Goal: Contribute content: Contribute content

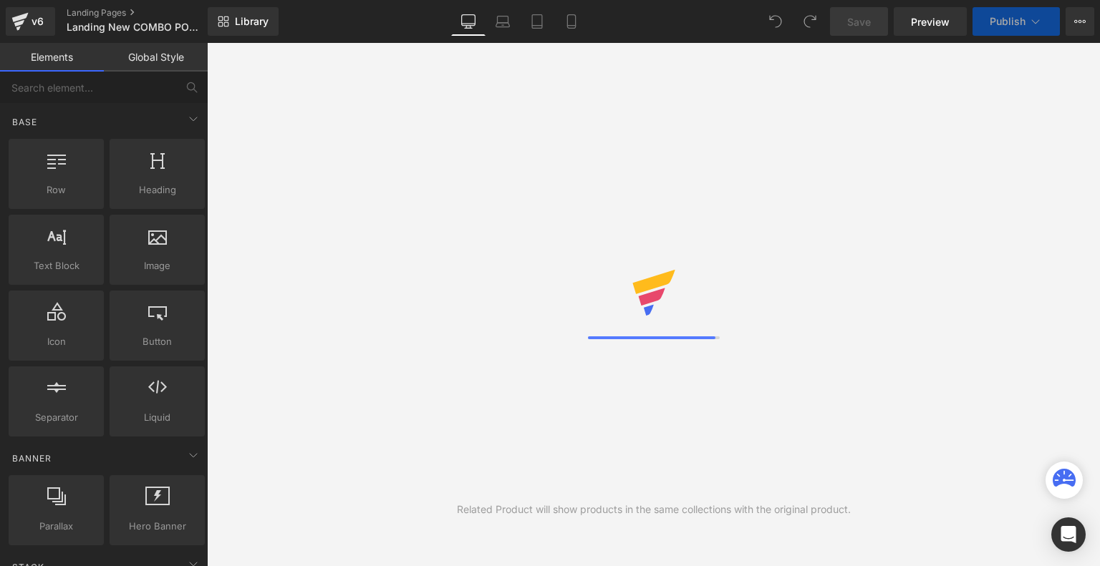
click at [574, 22] on icon at bounding box center [571, 21] width 14 height 14
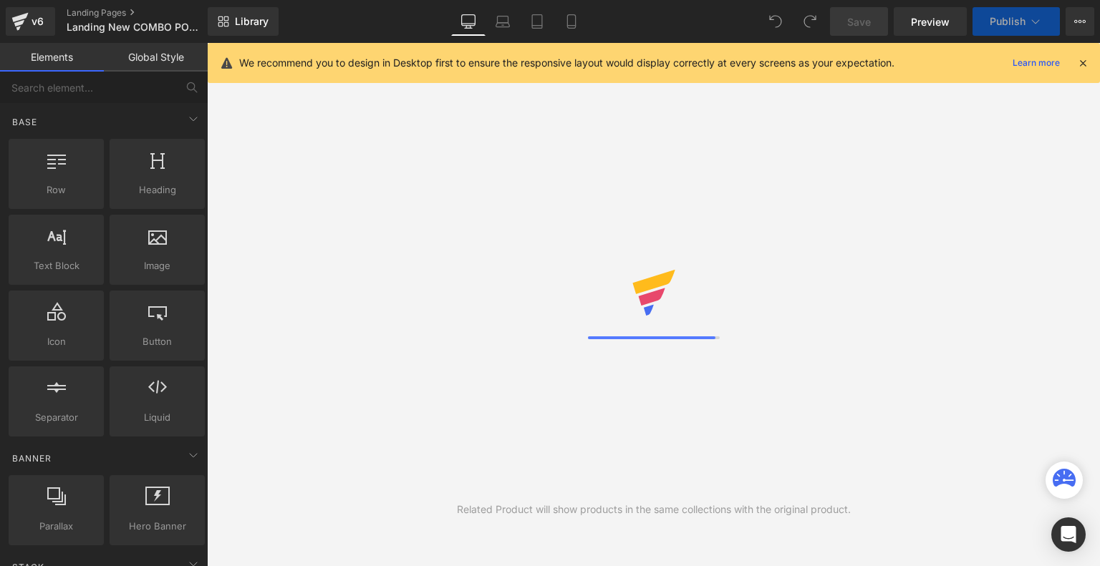
click at [574, 22] on icon at bounding box center [571, 21] width 14 height 14
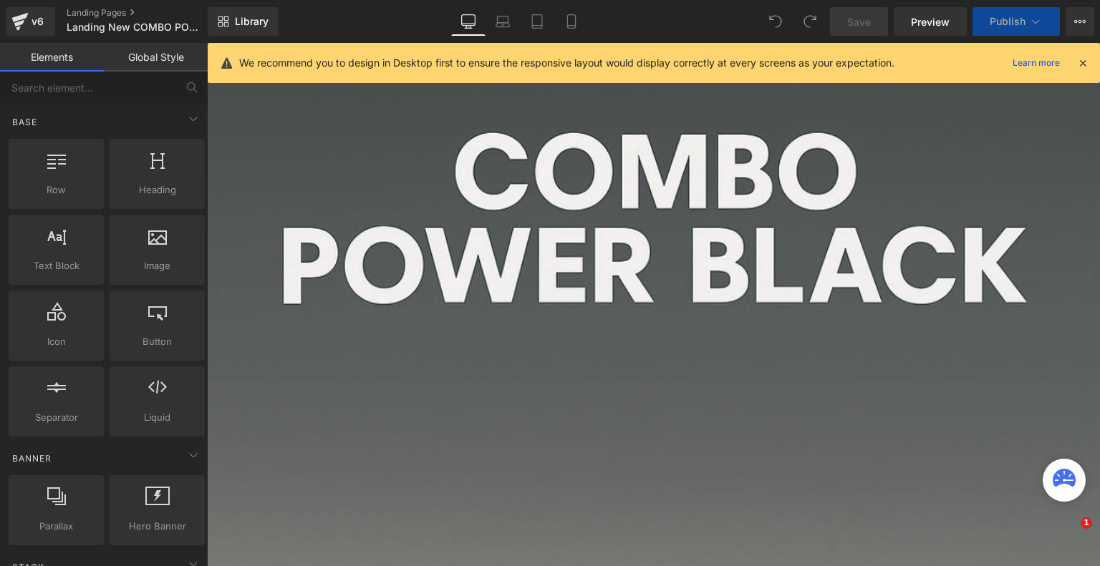
click at [574, 22] on icon at bounding box center [571, 21] width 14 height 14
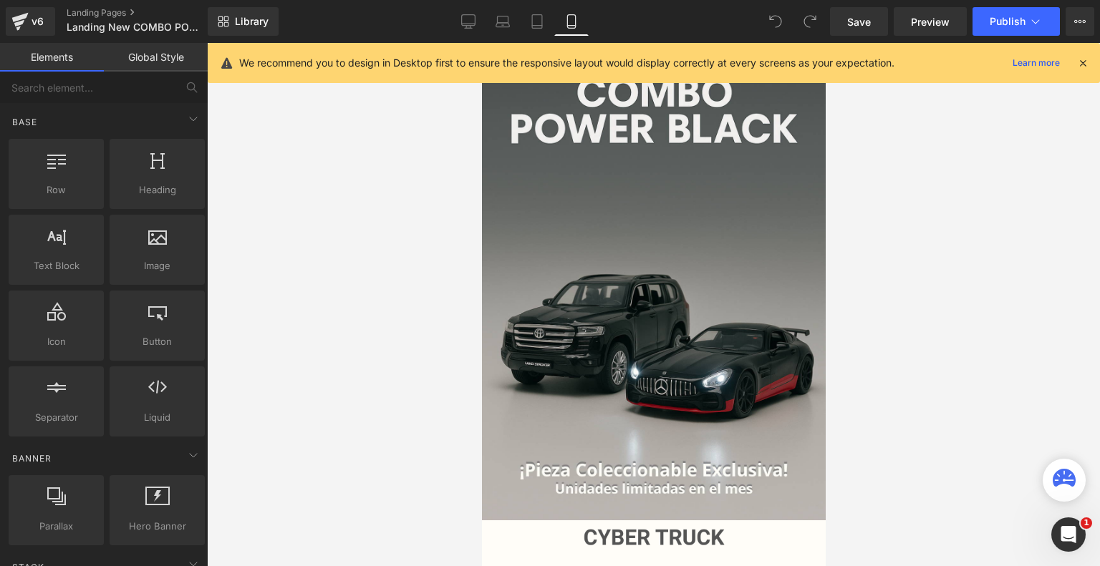
click at [1086, 57] on icon at bounding box center [1082, 63] width 13 height 13
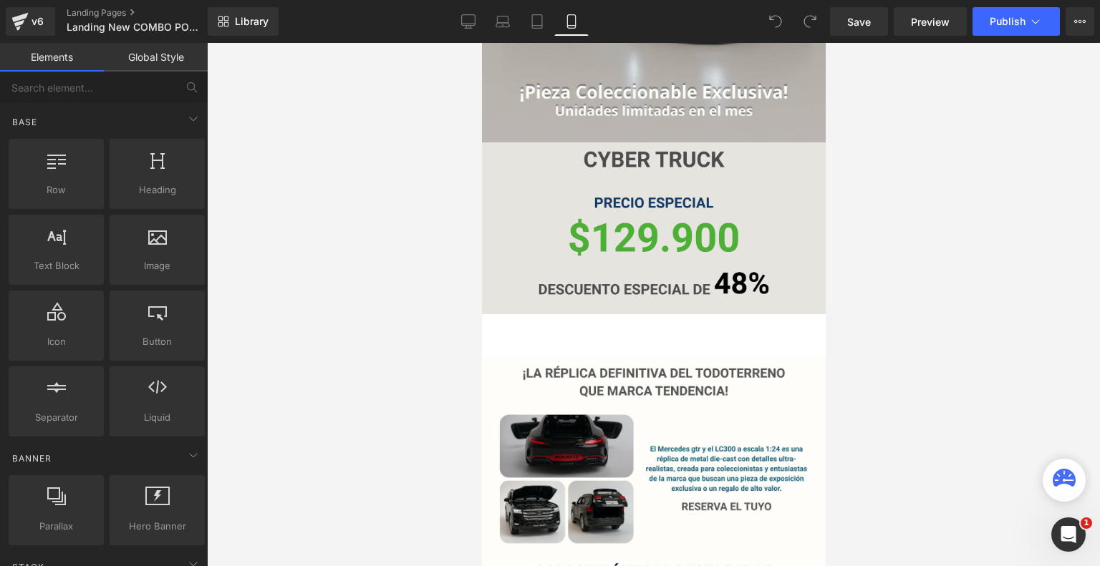
scroll to position [379, 0]
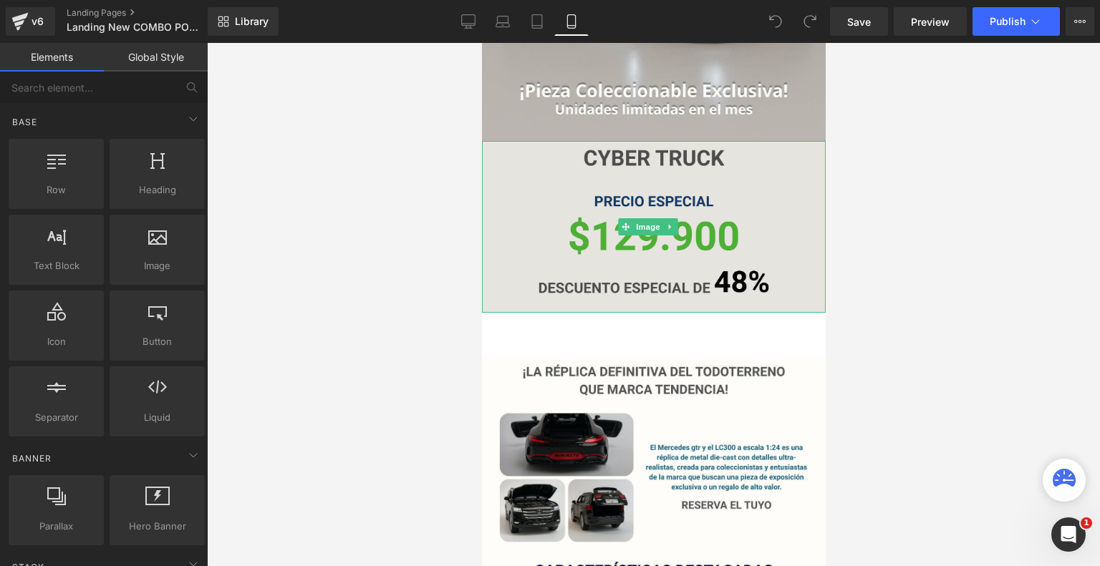
click at [668, 212] on div "Image" at bounding box center [653, 227] width 344 height 172
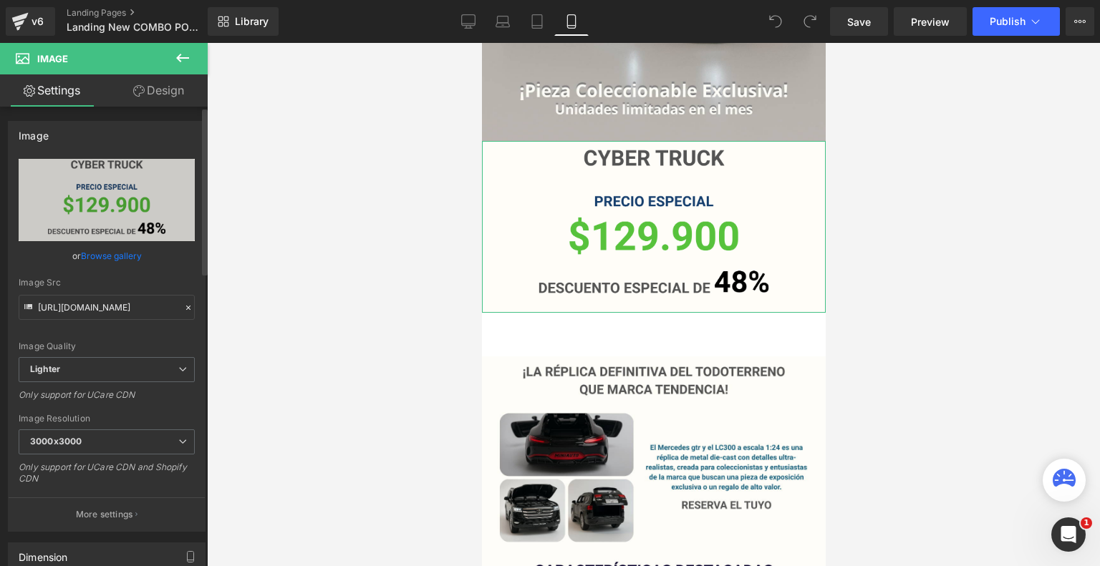
click at [116, 260] on link "Browse gallery" at bounding box center [111, 255] width 61 height 25
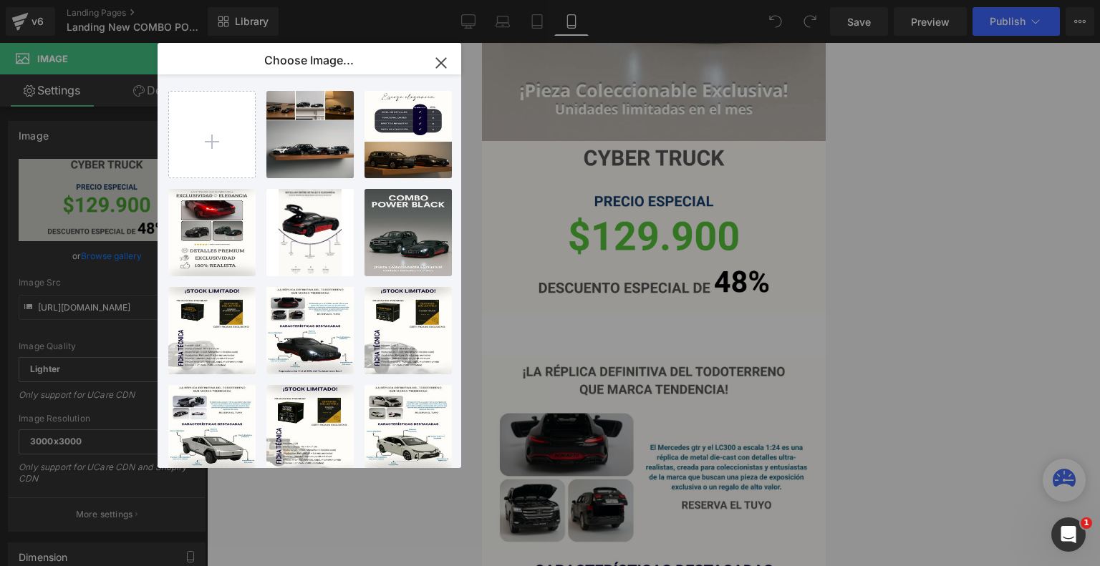
type input "C:\fakepath\Diseños varios Landing #1 (20).png"
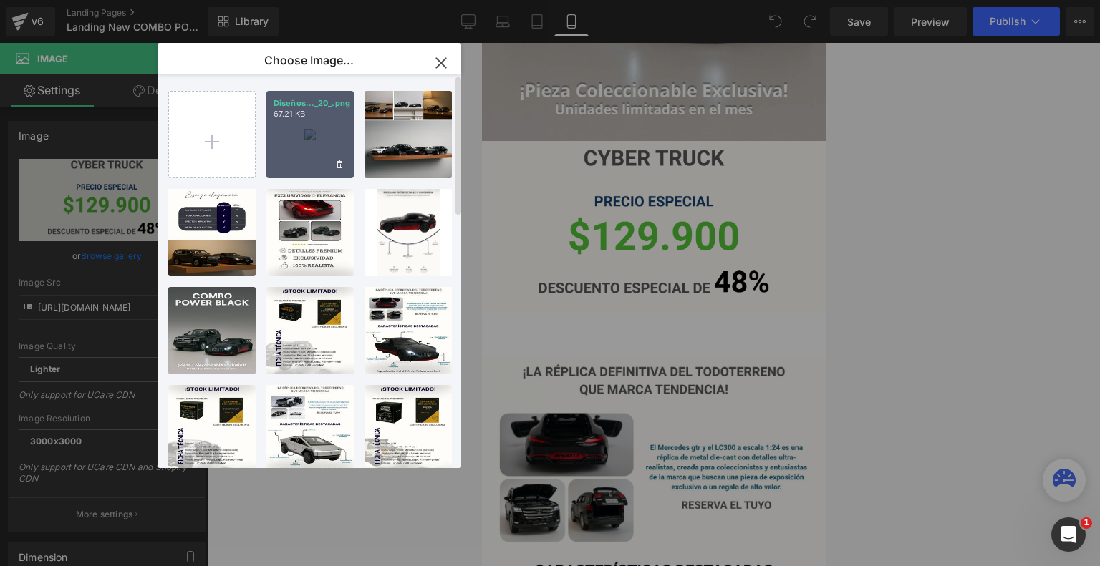
click at [316, 134] on div "Diseños..._20_.png 67.21 KB" at bounding box center [309, 134] width 87 height 87
type input "[URL][DOMAIN_NAME]"
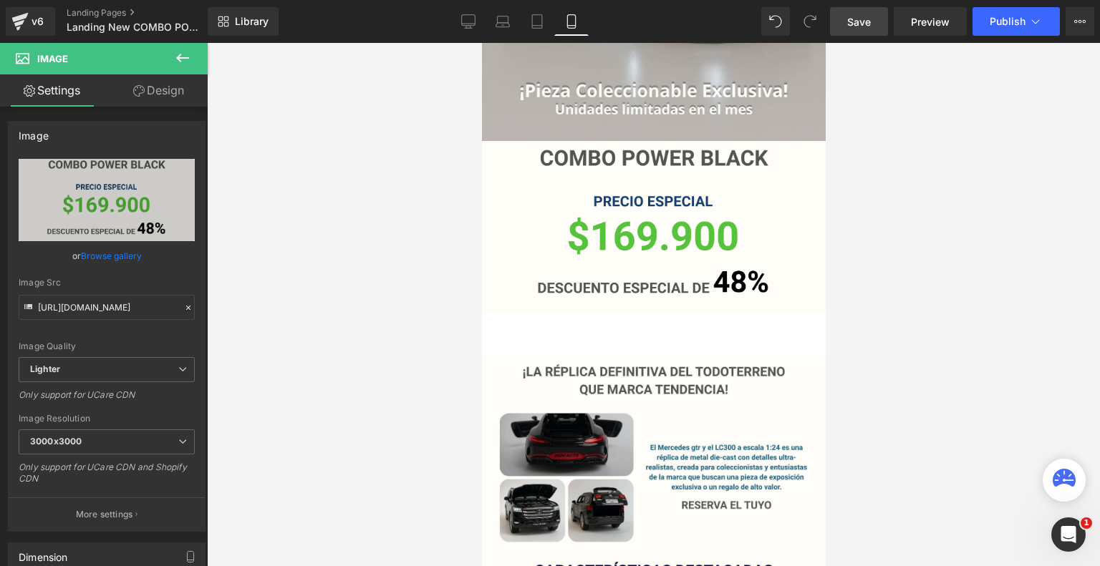
click at [861, 25] on span "Save" at bounding box center [859, 21] width 24 height 15
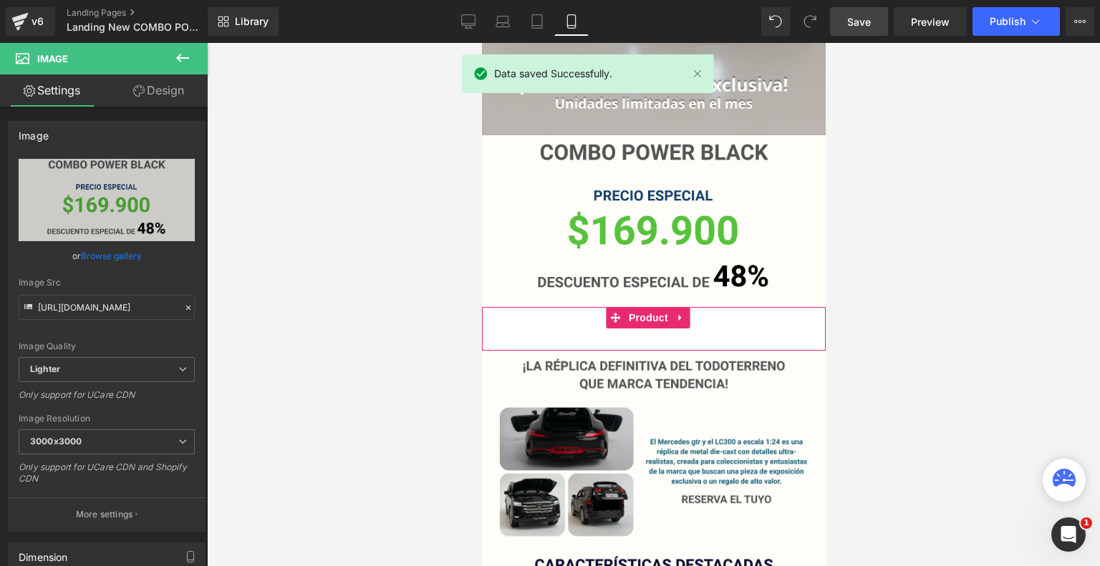
scroll to position [388, 0]
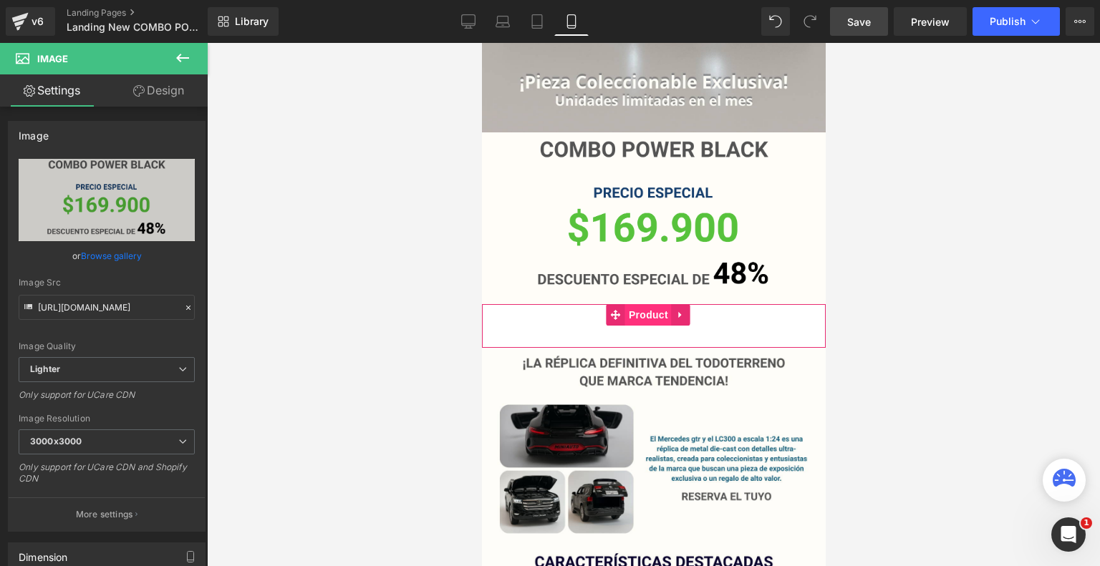
click at [644, 304] on span "Product" at bounding box center [647, 314] width 47 height 21
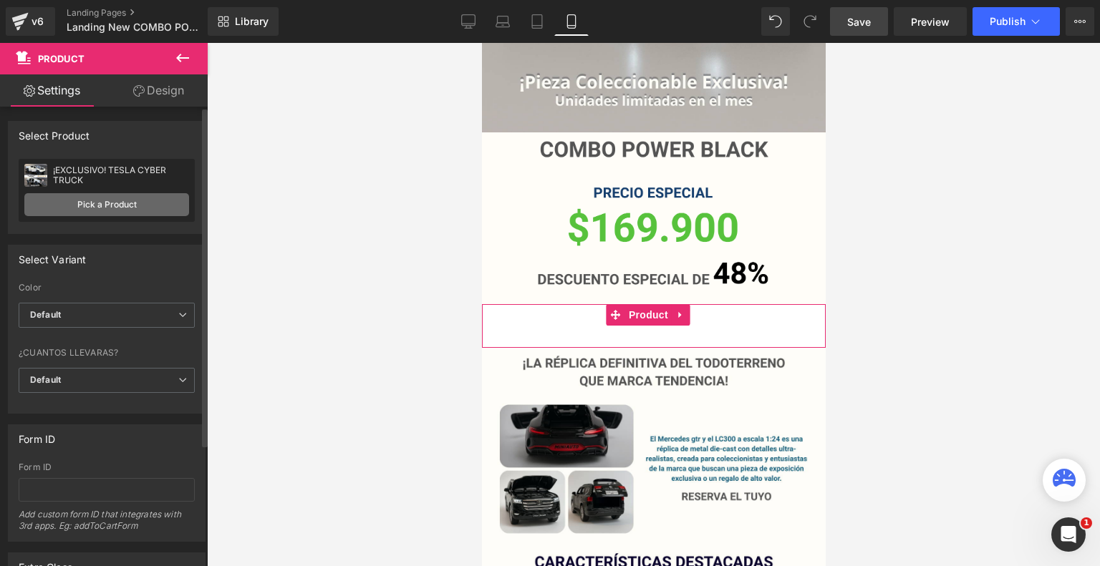
click at [143, 202] on link "Pick a Product" at bounding box center [106, 204] width 165 height 23
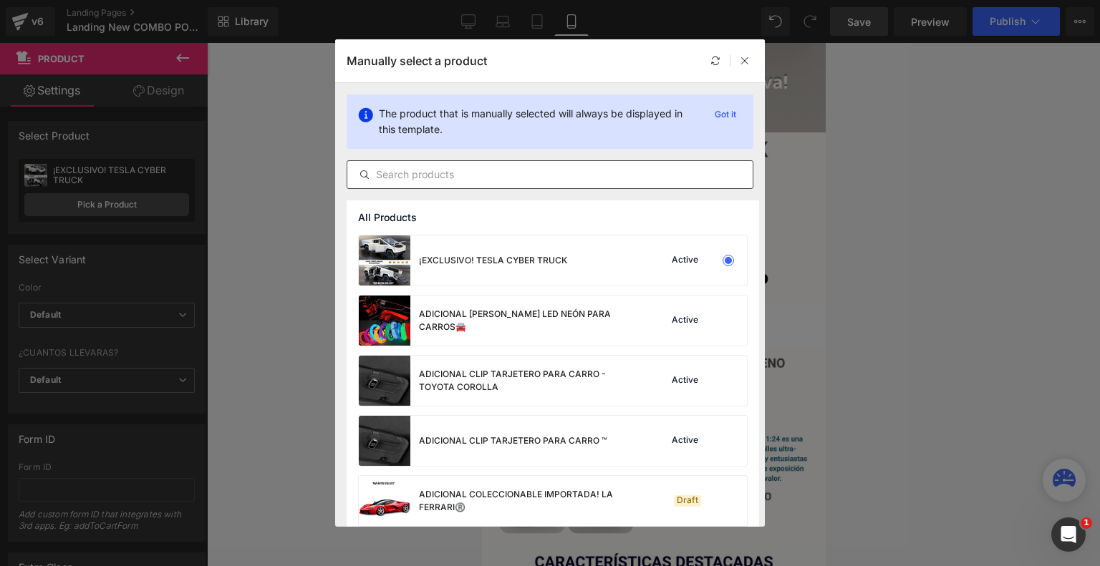
click at [421, 165] on div at bounding box center [550, 174] width 407 height 29
click at [422, 173] on input "text" at bounding box center [549, 174] width 405 height 17
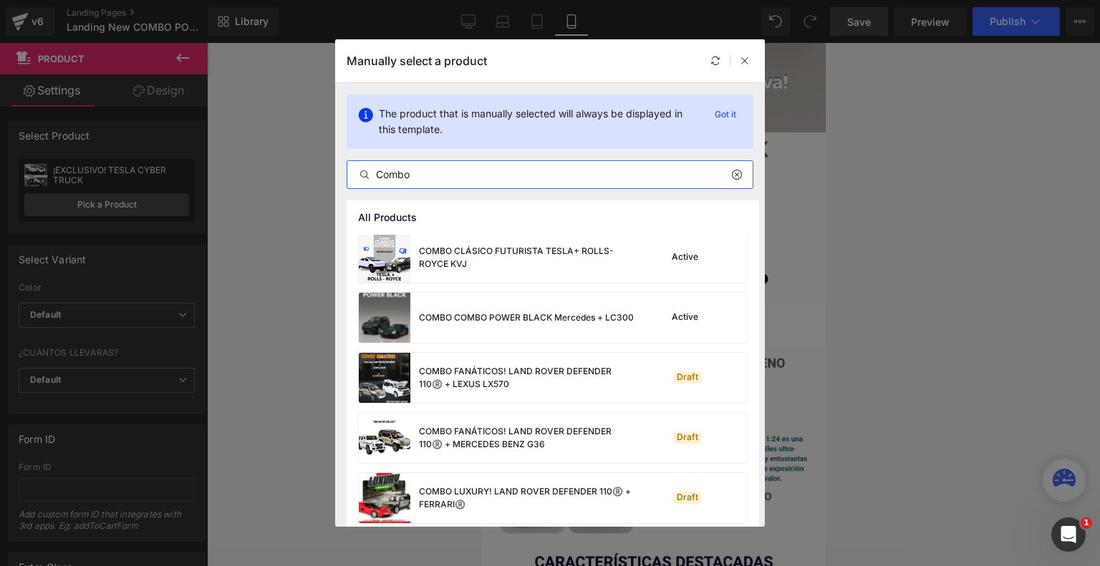
scroll to position [64, 0]
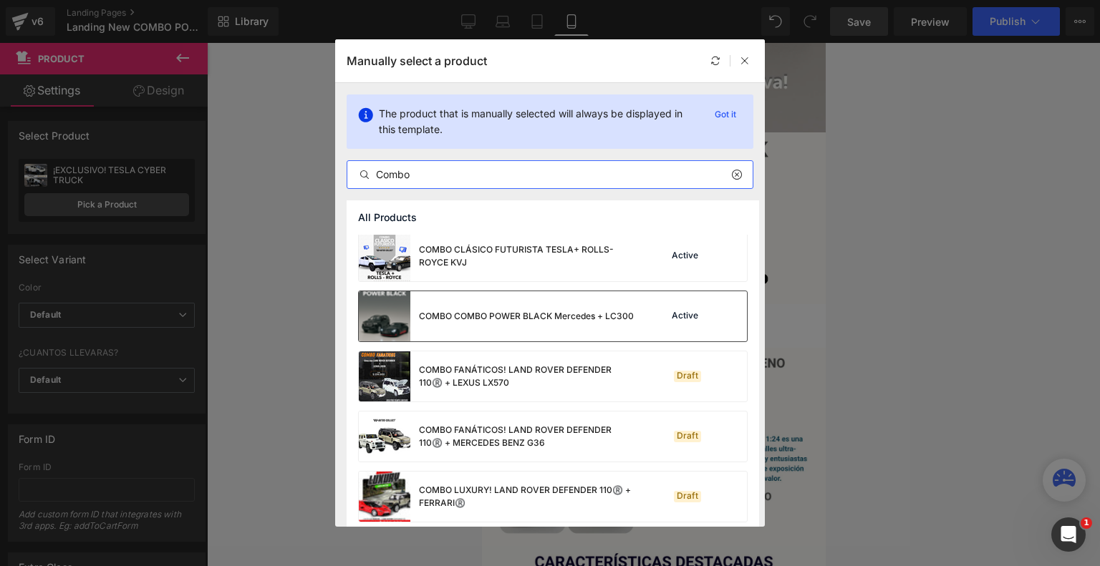
type input "Combo"
click at [516, 326] on div "COMBO COMBO POWER BLACK Mercedes + LC300" at bounding box center [496, 316] width 275 height 50
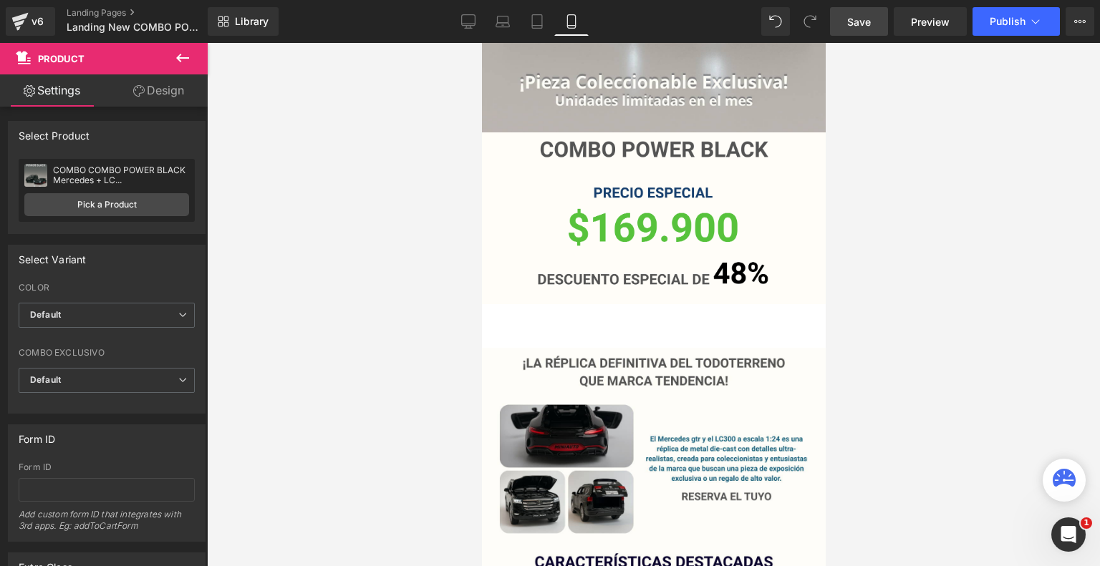
click at [864, 9] on link "Save" at bounding box center [859, 21] width 58 height 29
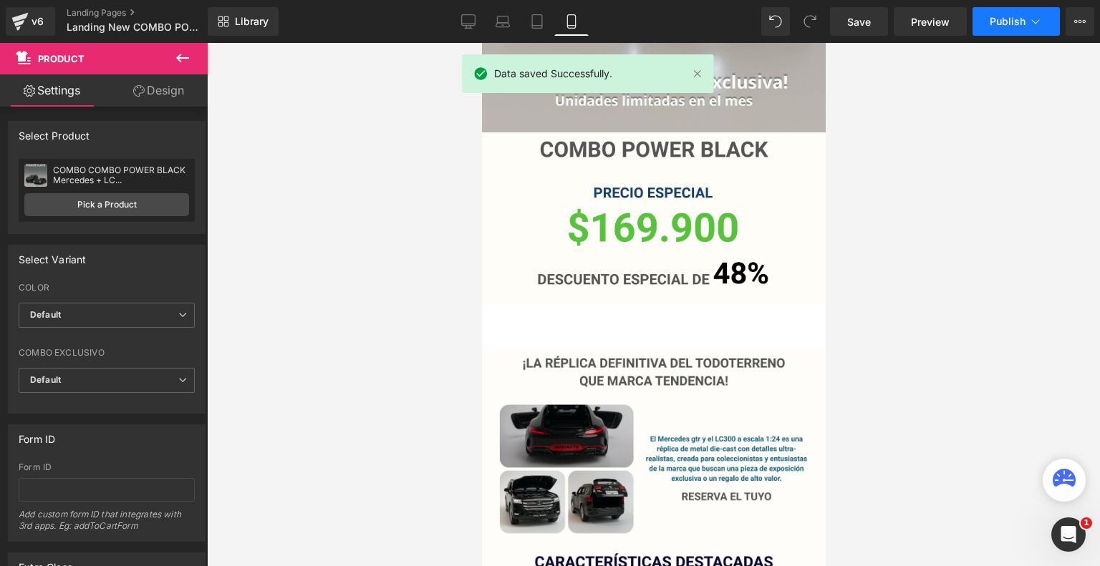
click at [982, 8] on button "Publish" at bounding box center [1015, 21] width 87 height 29
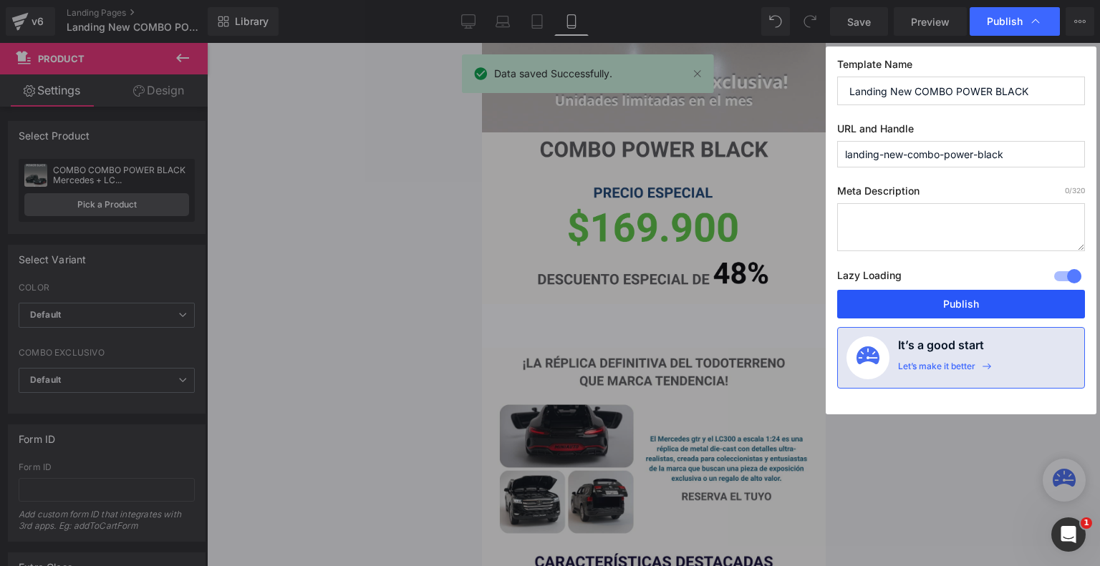
click at [895, 306] on button "Publish" at bounding box center [961, 304] width 248 height 29
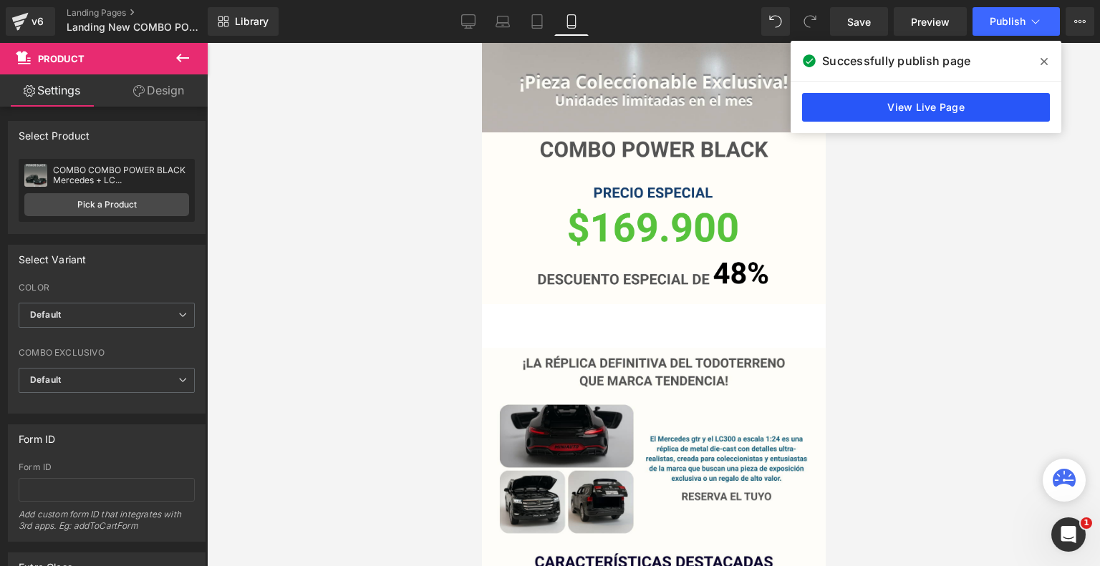
click at [836, 97] on link "View Live Page" at bounding box center [926, 107] width 248 height 29
